Goal: Information Seeking & Learning: Learn about a topic

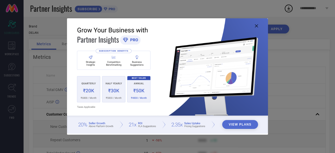
click at [259, 24] on img at bounding box center [167, 76] width 201 height 116
click at [258, 25] on icon at bounding box center [256, 25] width 3 height 3
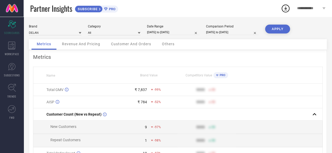
click at [83, 45] on span "Revenue And Pricing" at bounding box center [81, 44] width 38 height 4
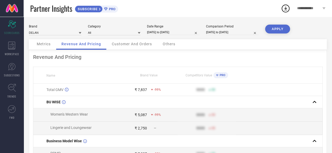
click at [47, 46] on span "Metrics" at bounding box center [44, 44] width 14 height 4
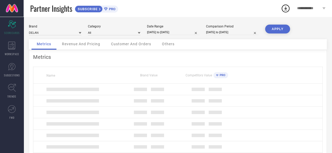
click at [120, 42] on div "Customer And Orders" at bounding box center [131, 44] width 51 height 10
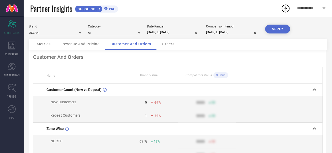
click at [170, 43] on span "Others" at bounding box center [168, 44] width 13 height 4
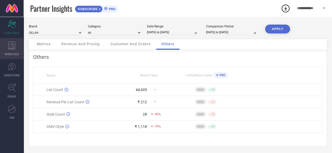
click at [15, 50] on div "WORKSPACE" at bounding box center [12, 48] width 24 height 21
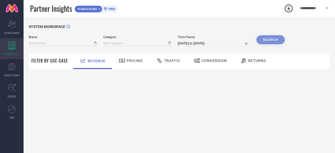
type input "DELAN"
type input "All"
